Goal: Navigation & Orientation: Understand site structure

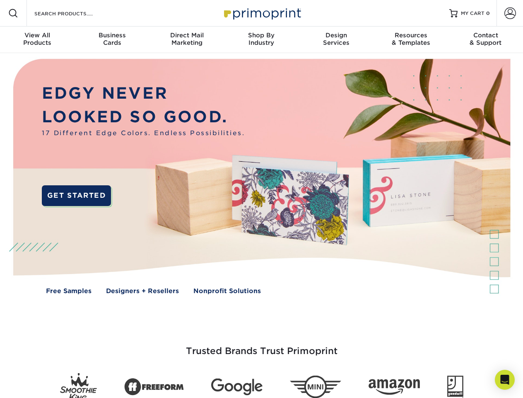
click at [261, 199] on img at bounding box center [261, 182] width 518 height 259
click at [13, 13] on span at bounding box center [13, 13] width 10 height 10
click at [510, 13] on span at bounding box center [511, 13] width 12 height 12
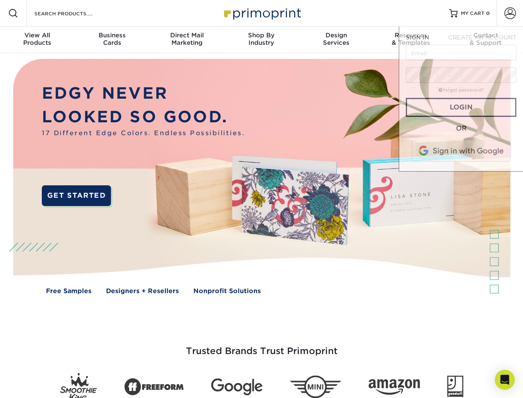
click at [37, 40] on div "View All Products" at bounding box center [37, 38] width 75 height 15
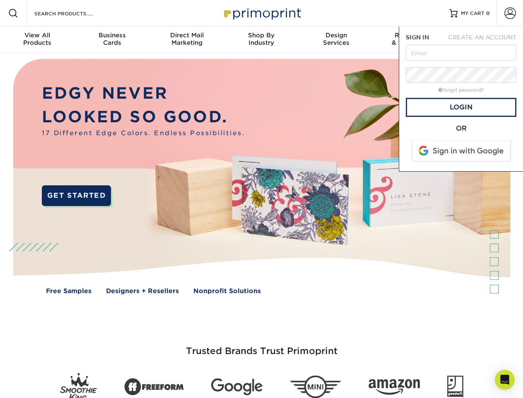
click at [112, 40] on div "Business Cards" at bounding box center [112, 38] width 75 height 15
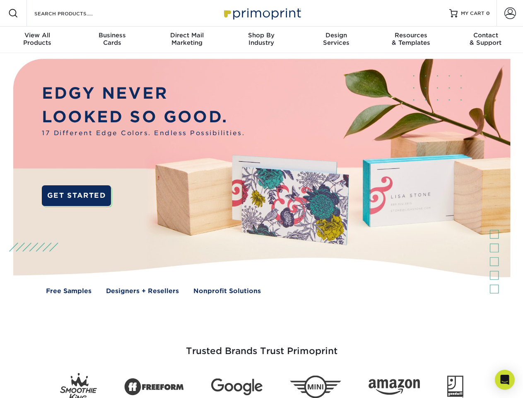
click at [187, 40] on div "Direct Mail Marketing" at bounding box center [187, 38] width 75 height 15
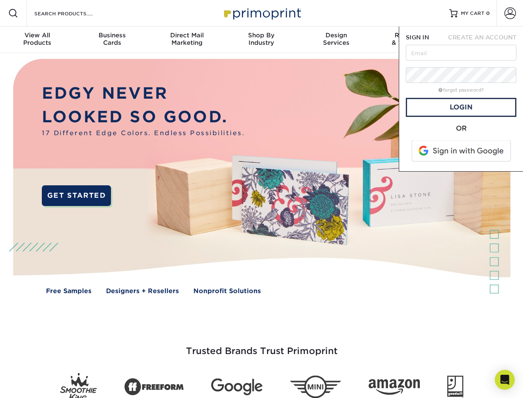
click at [261, 40] on div "Shop By Industry" at bounding box center [261, 38] width 75 height 15
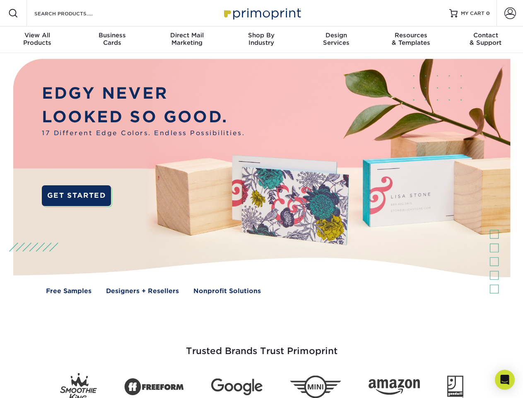
click at [336, 40] on div "Design Services" at bounding box center [336, 38] width 75 height 15
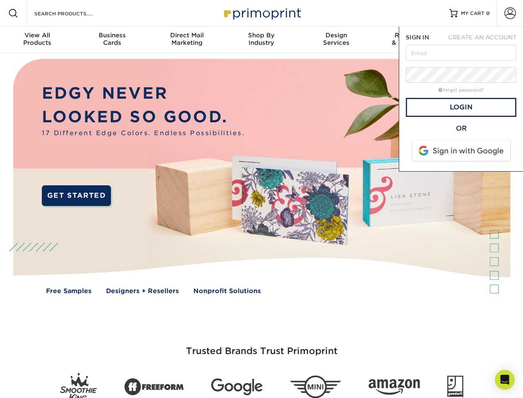
click at [411, 40] on span "SIGN IN" at bounding box center [417, 37] width 23 height 7
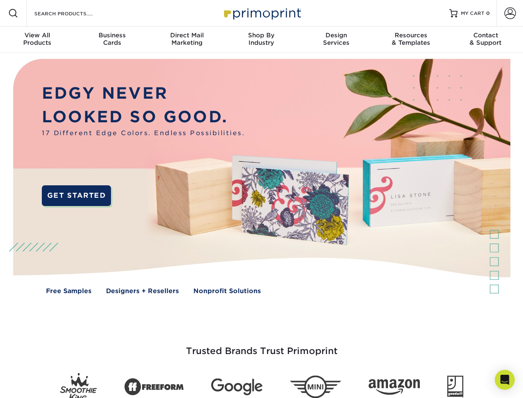
click at [486, 40] on div "Contact & Support" at bounding box center [486, 38] width 75 height 15
